Goal: Entertainment & Leisure: Consume media (video, audio)

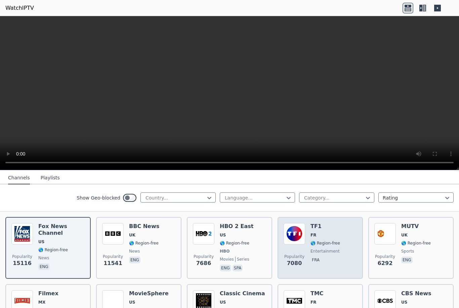
scroll to position [71, 0]
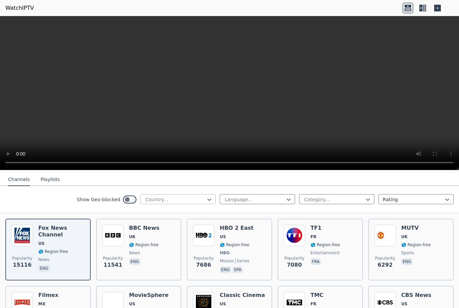
click at [158, 198] on div "Country..." at bounding box center [175, 199] width 60 height 7
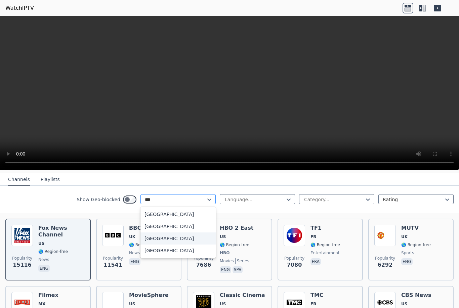
click at [184, 239] on div "[GEOGRAPHIC_DATA]" at bounding box center [177, 238] width 75 height 12
type input "***"
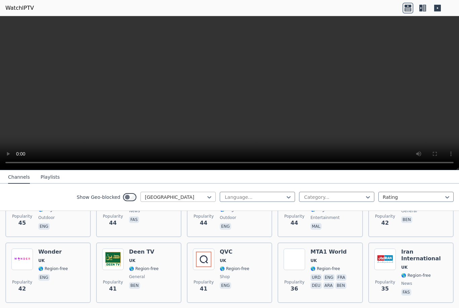
scroll to position [678, 0]
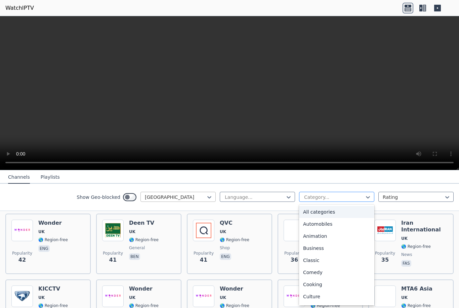
click at [327, 199] on div "Category..." at bounding box center [334, 197] width 60 height 7
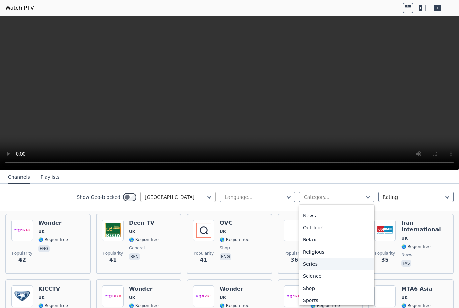
scroll to position [209, 0]
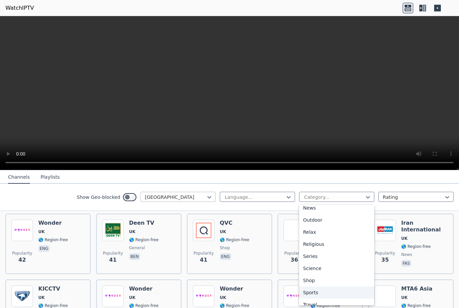
click at [323, 293] on div "Sports" at bounding box center [336, 292] width 75 height 12
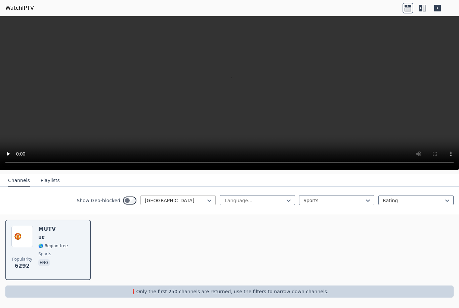
scroll to position [70, 0]
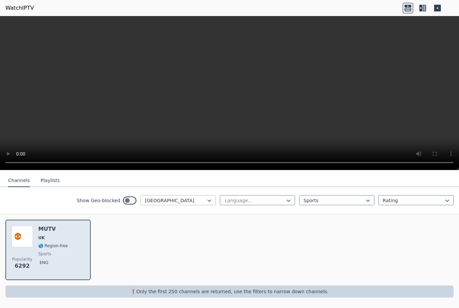
click at [37, 254] on div "Popularity 6292 MUTV [GEOGRAPHIC_DATA] 🌎 Region-free sports eng" at bounding box center [47, 250] width 73 height 48
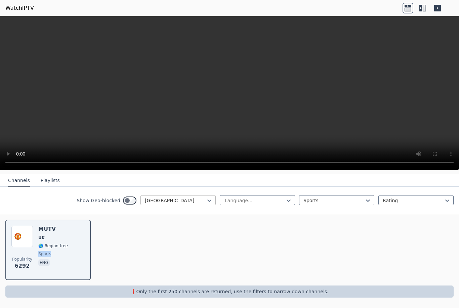
click at [52, 184] on button "Playlists" at bounding box center [50, 180] width 19 height 13
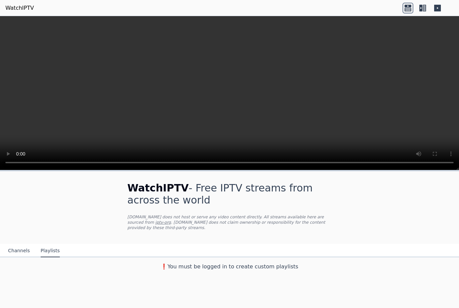
click at [25, 248] on button "Channels" at bounding box center [19, 250] width 22 height 13
